Goal: Task Accomplishment & Management: Manage account settings

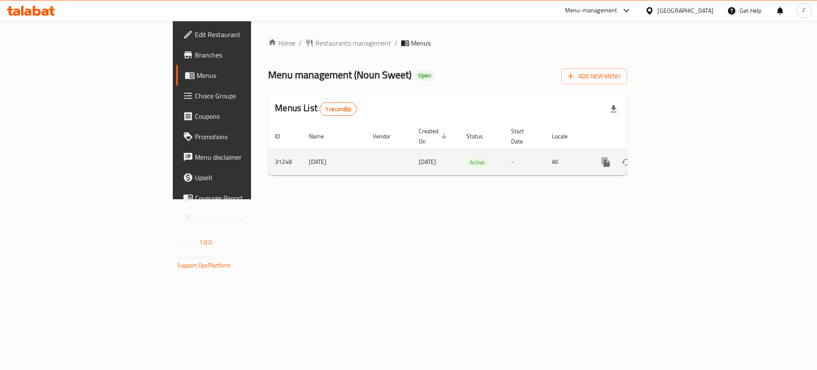
click at [672, 157] on icon "enhanced table" at bounding box center [667, 162] width 10 height 10
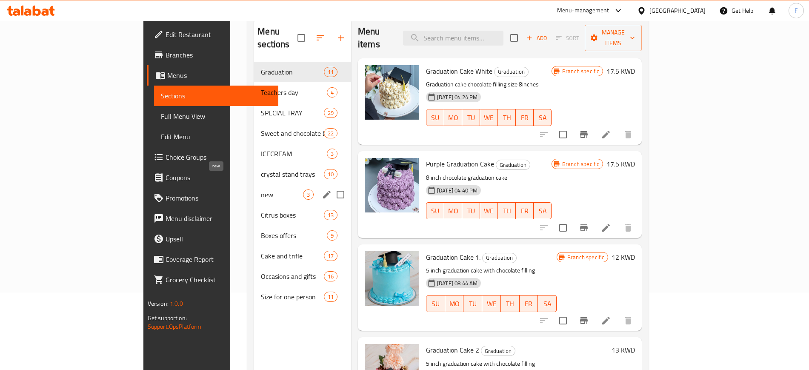
scroll to position [13, 0]
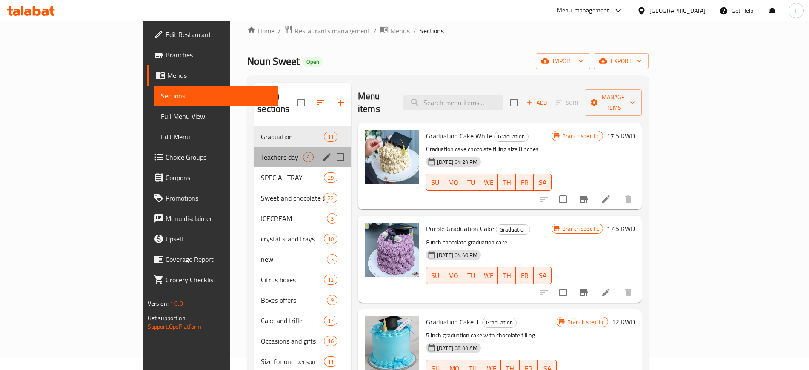
click at [254, 152] on div "Teachers day 4" at bounding box center [302, 157] width 97 height 20
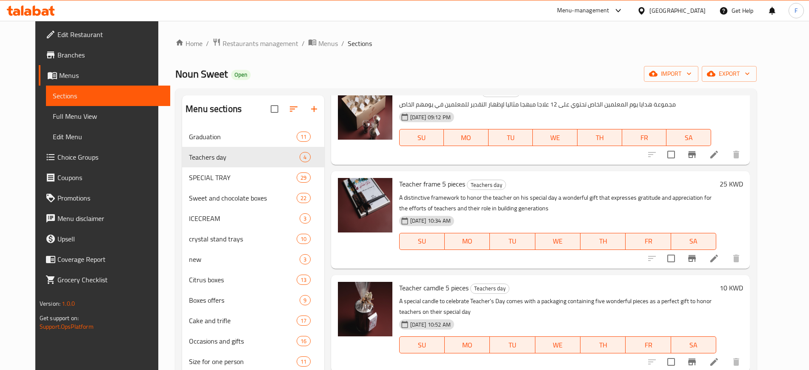
click at [202, 124] on nav "Graduation 11 Teachers day 4 SPECIAL TRAY 29 Sweet and chocolate boxes 22 ICECR…" at bounding box center [253, 249] width 142 height 252
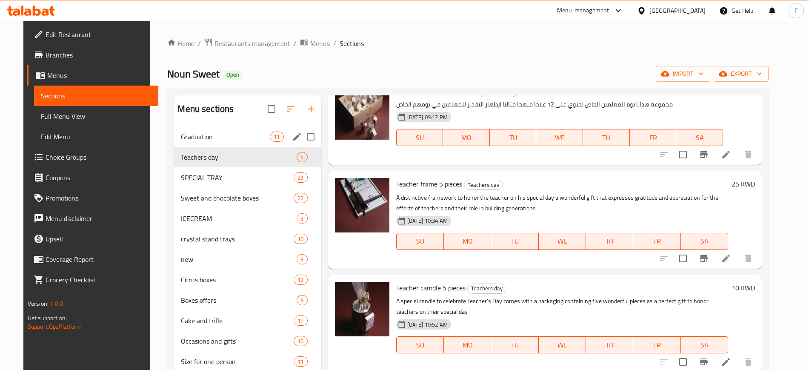
click at [209, 131] on span "Graduation" at bounding box center [225, 136] width 89 height 10
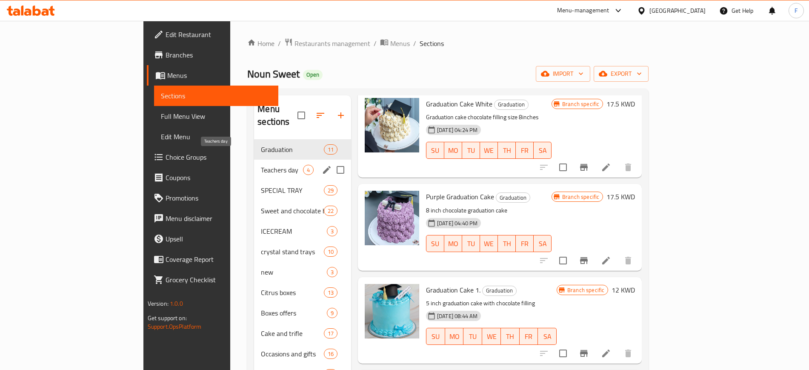
click at [261, 165] on span "Teachers day" at bounding box center [282, 170] width 42 height 10
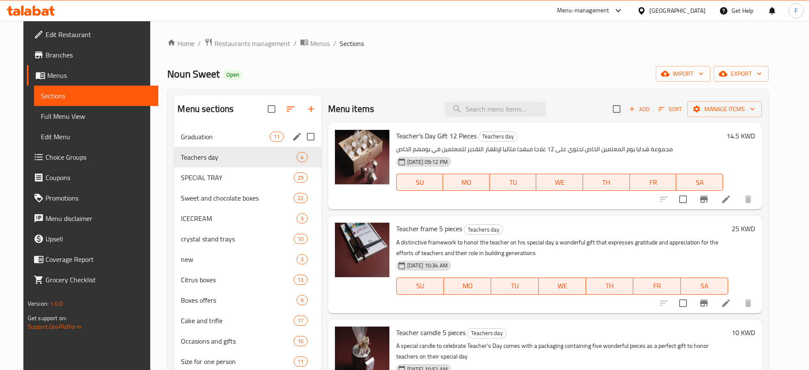
drag, startPoint x: 214, startPoint y: 134, endPoint x: 606, endPoint y: 5, distance: 412.9
click at [214, 134] on span "Graduation" at bounding box center [225, 136] width 89 height 10
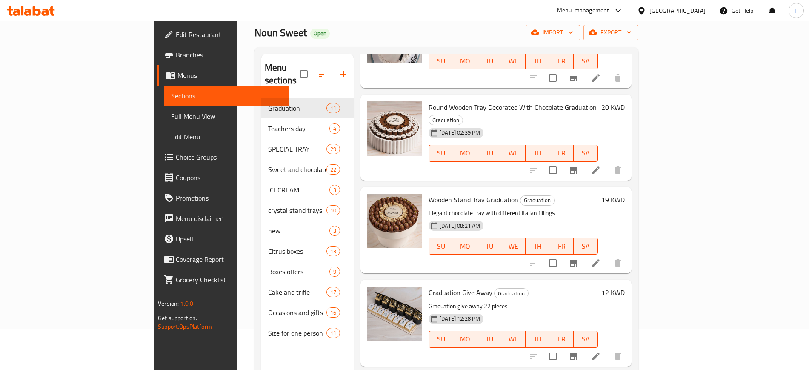
scroll to position [119, 0]
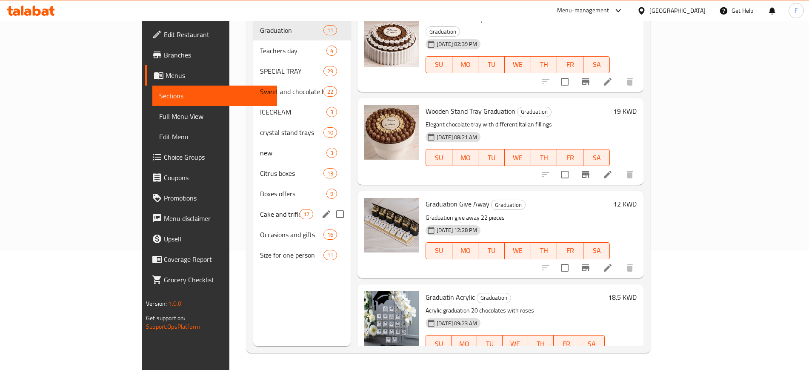
click at [262, 209] on span "Cake and trifle" at bounding box center [280, 214] width 40 height 10
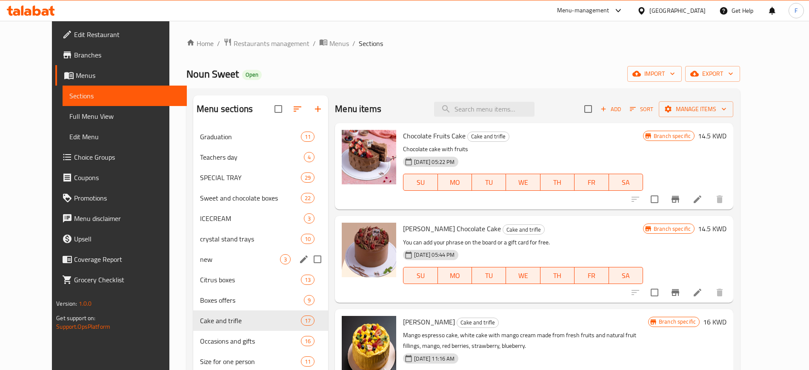
click at [193, 249] on div "new 3" at bounding box center [260, 259] width 135 height 20
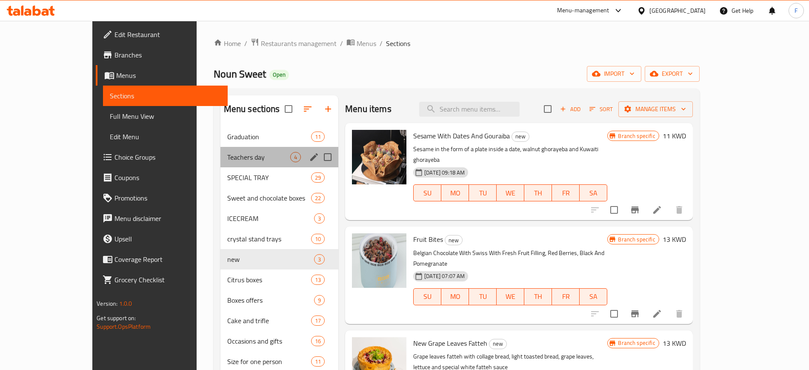
click at [226, 162] on div "Teachers day 4" at bounding box center [279, 157] width 118 height 20
